Goal: Navigation & Orientation: Find specific page/section

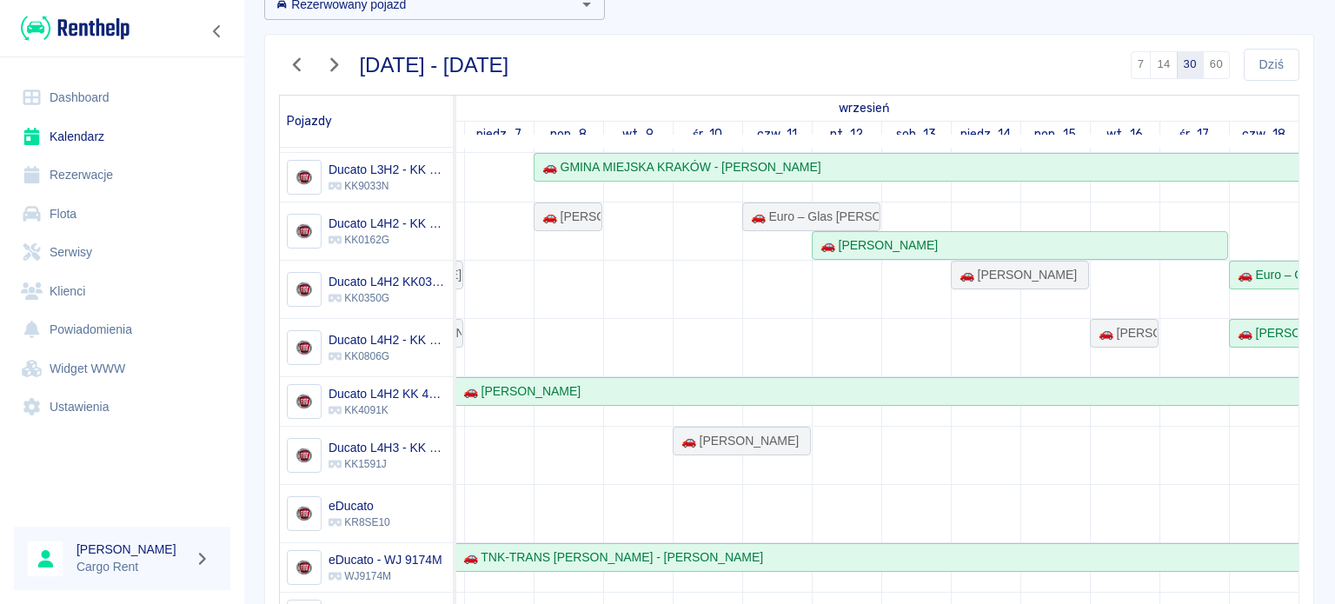
scroll to position [107, 0]
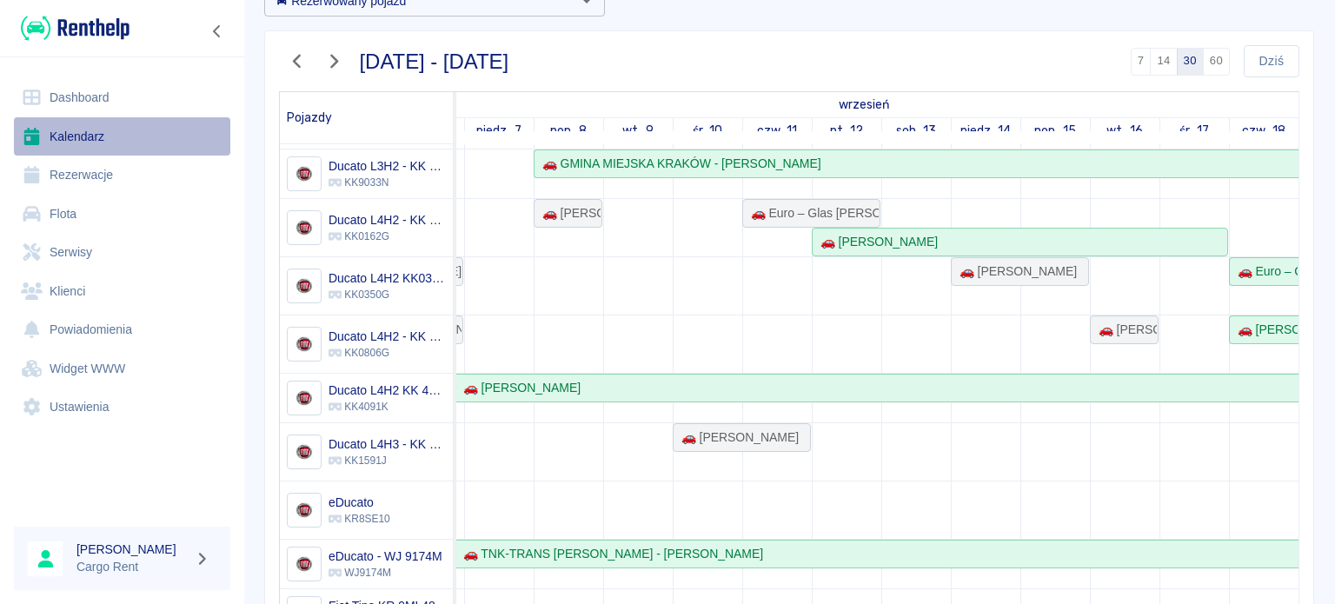
click at [81, 142] on link "Kalendarz" at bounding box center [122, 136] width 216 height 39
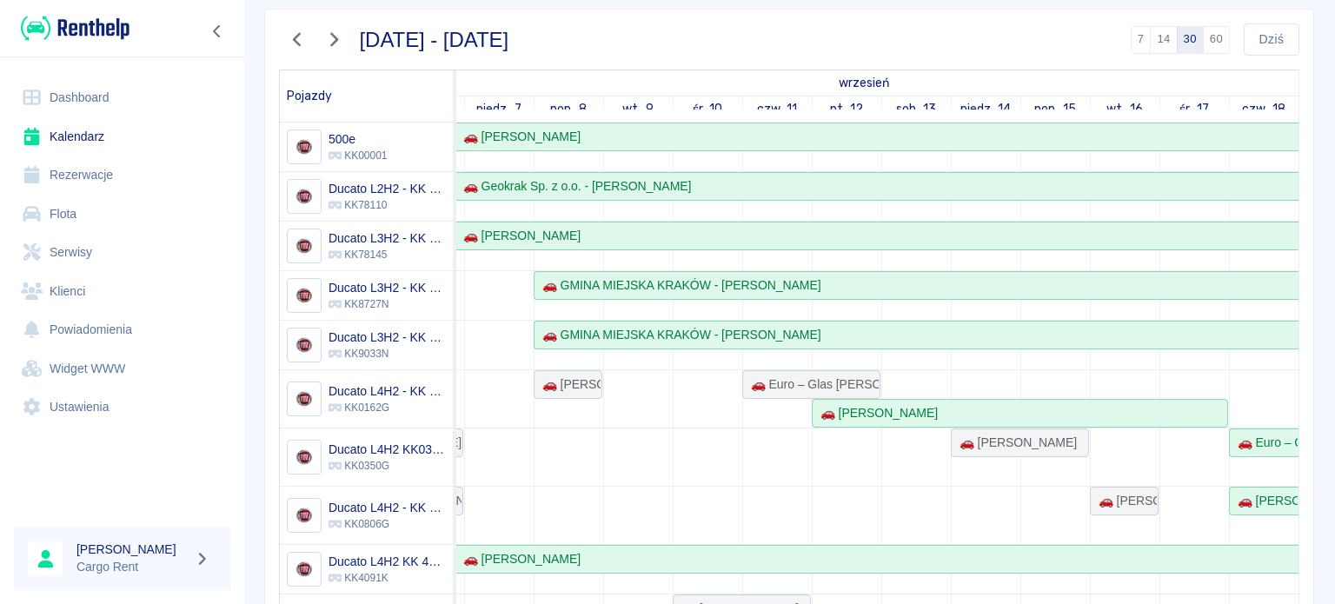
scroll to position [0, 0]
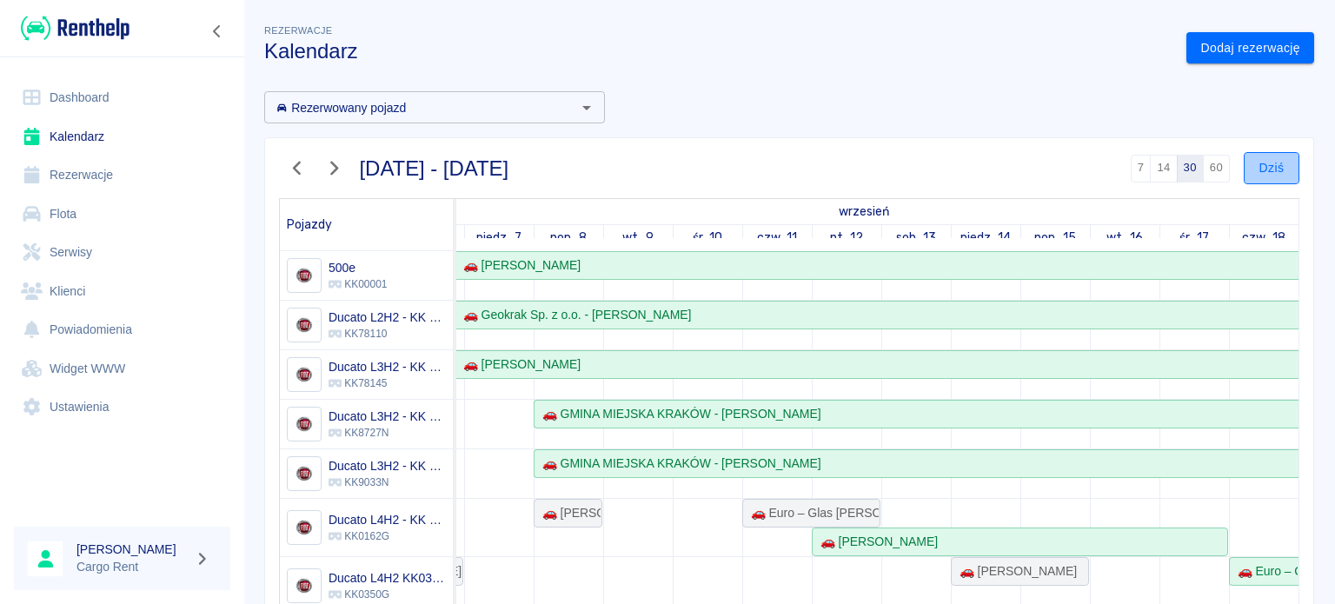
click at [1245, 173] on button "Dziś" at bounding box center [1272, 168] width 56 height 32
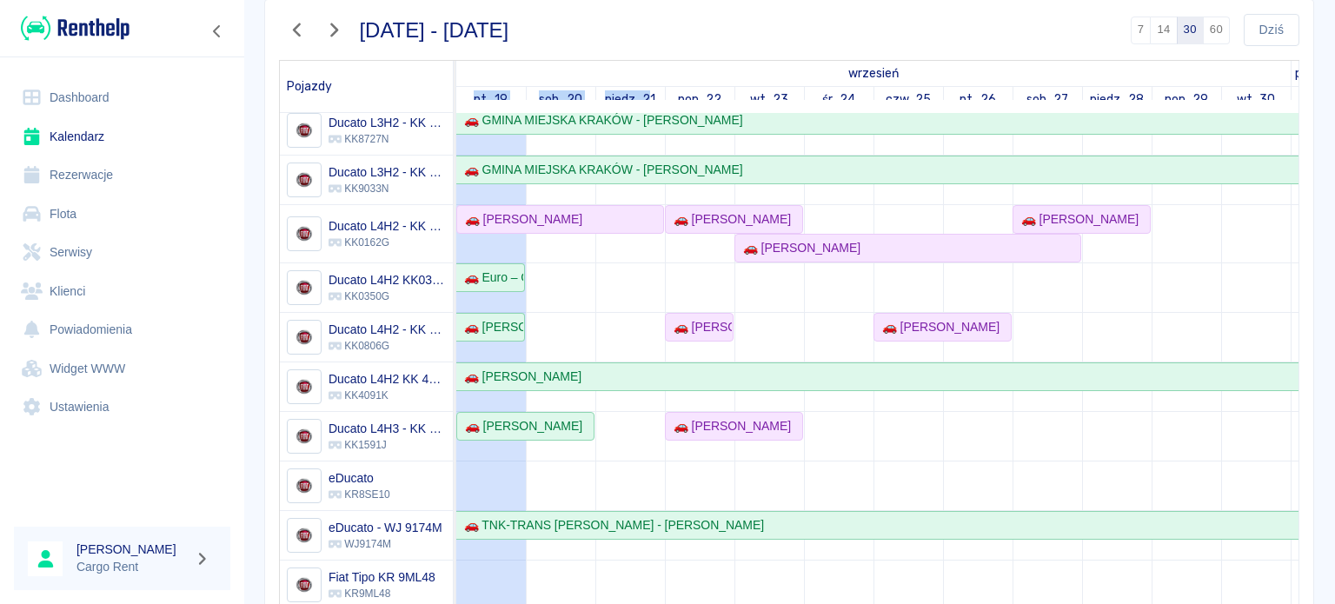
drag, startPoint x: 467, startPoint y: 93, endPoint x: 647, endPoint y: 109, distance: 181.4
click at [634, 456] on td at bounding box center [630, 357] width 70 height 800
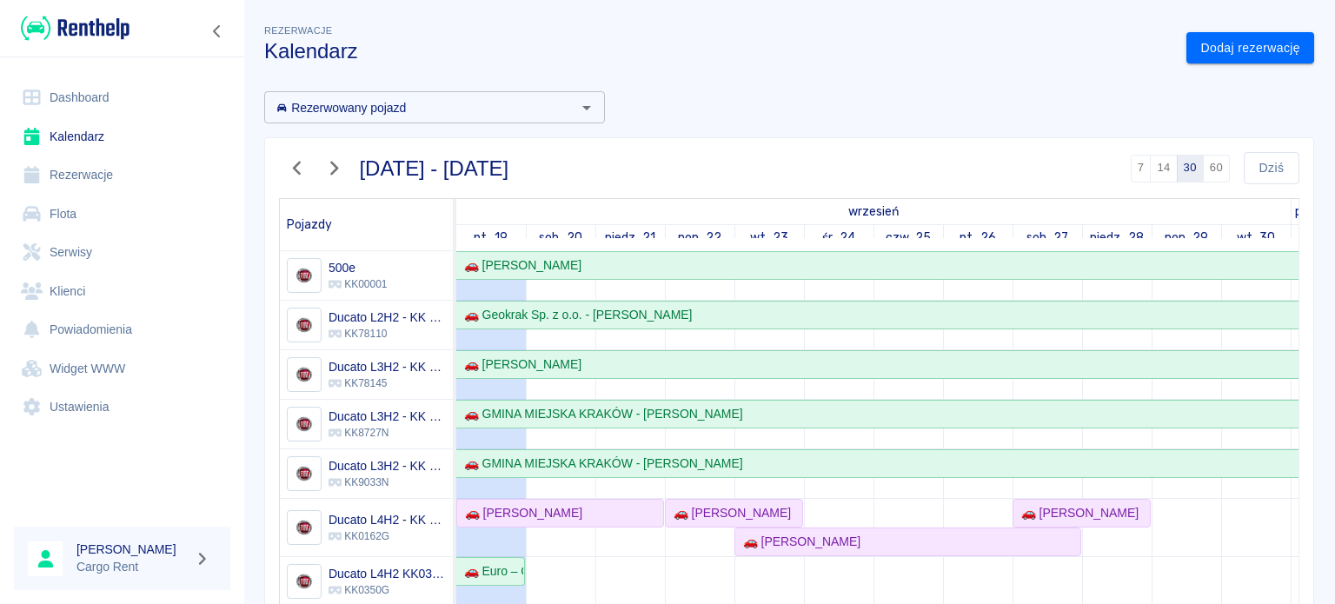
click at [51, 37] on img at bounding box center [75, 28] width 109 height 29
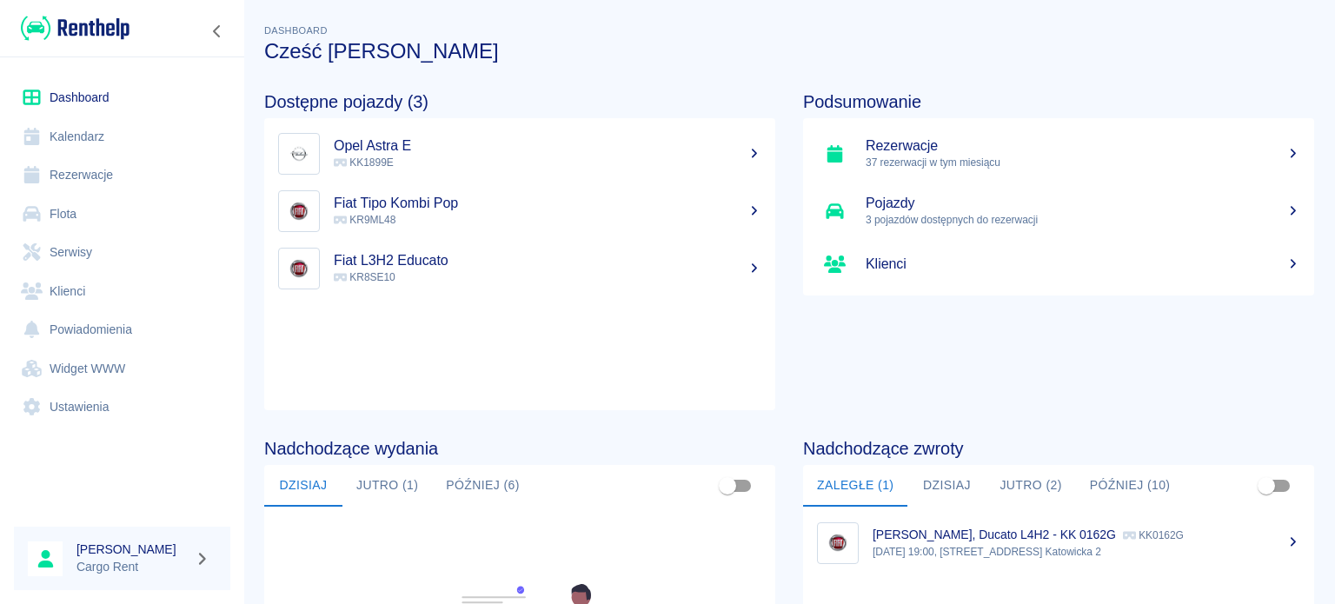
click at [113, 142] on link "Kalendarz" at bounding box center [122, 136] width 216 height 39
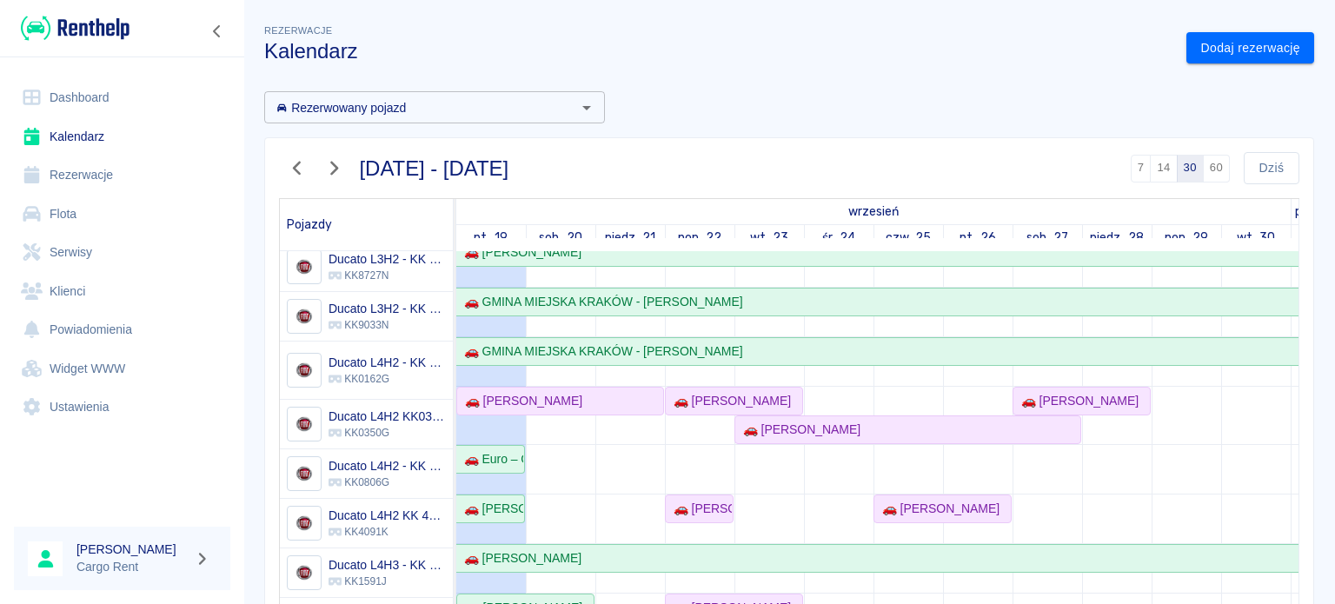
click at [76, 38] on img at bounding box center [75, 28] width 109 height 29
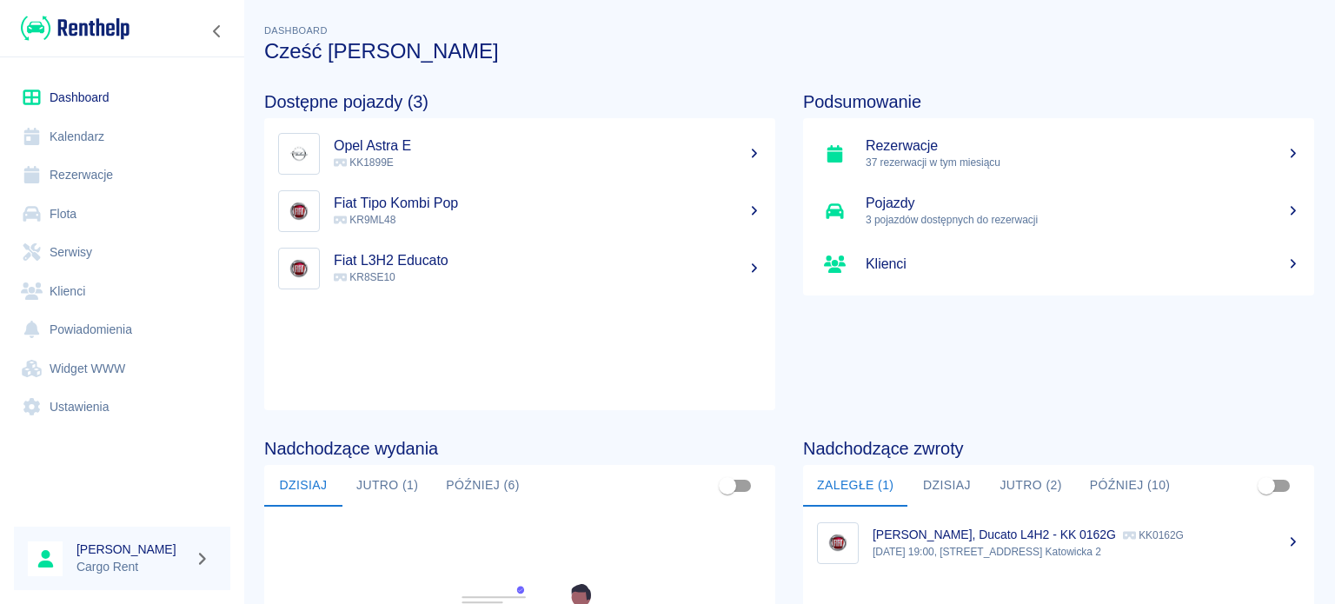
click at [120, 20] on img at bounding box center [75, 28] width 109 height 29
